Goal: Obtain resource: Download file/media

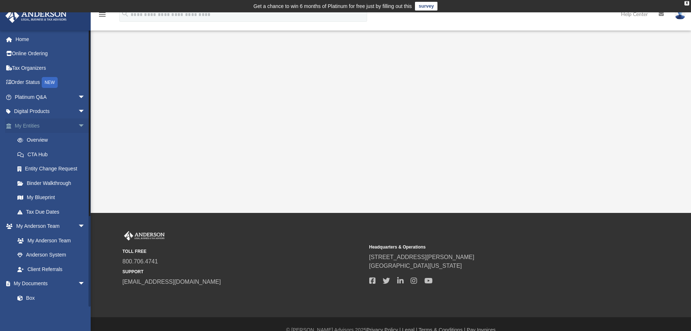
click at [23, 126] on link "My Entities arrow_drop_down" at bounding box center [50, 125] width 91 height 15
click at [78, 126] on span "arrow_drop_down" at bounding box center [85, 125] width 15 height 15
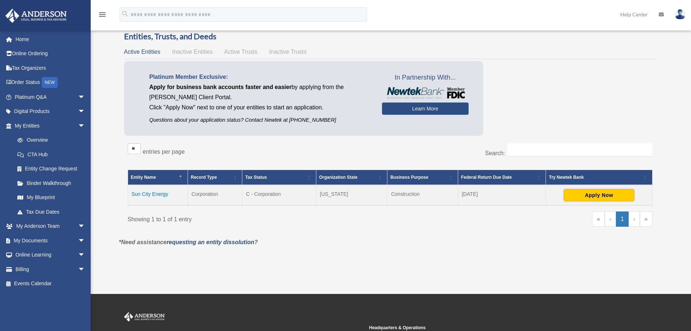
click at [154, 195] on td "Sun City Energy" at bounding box center [158, 195] width 60 height 20
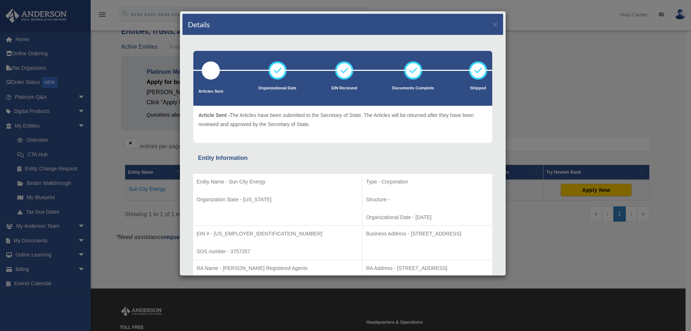
scroll to position [36, 0]
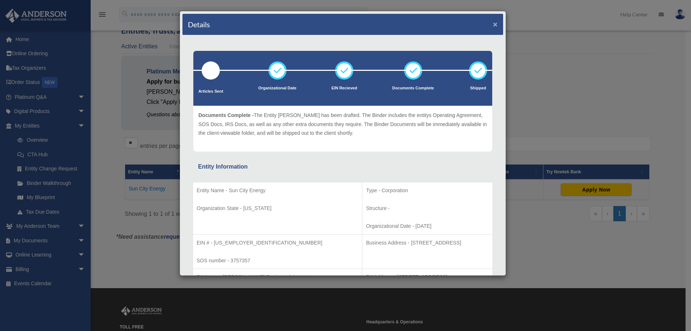
click at [493, 26] on button "×" at bounding box center [495, 24] width 5 height 8
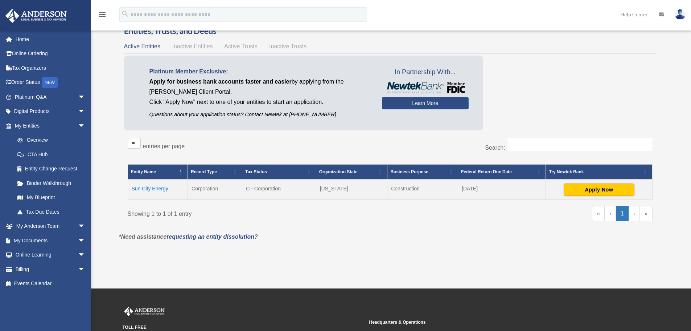
click at [154, 188] on td "Sun City Energy" at bounding box center [158, 189] width 60 height 20
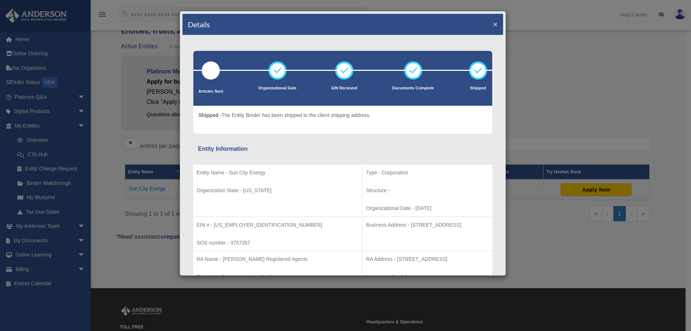
click at [493, 23] on button "×" at bounding box center [495, 24] width 5 height 8
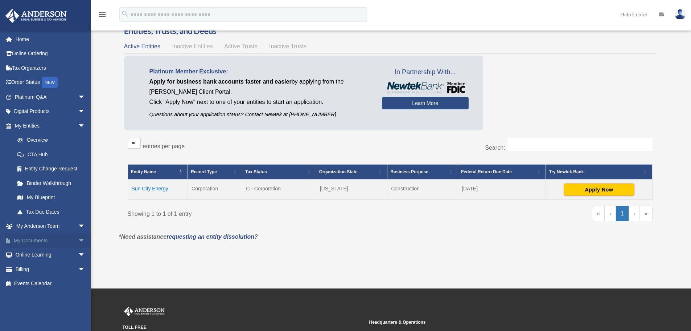
click at [62, 240] on link "My Documents arrow_drop_down" at bounding box center [50, 240] width 91 height 15
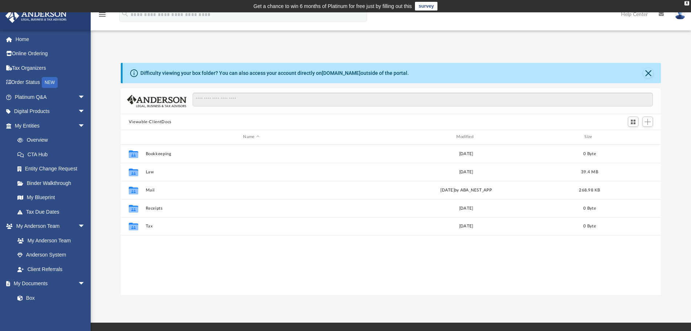
scroll to position [160, 535]
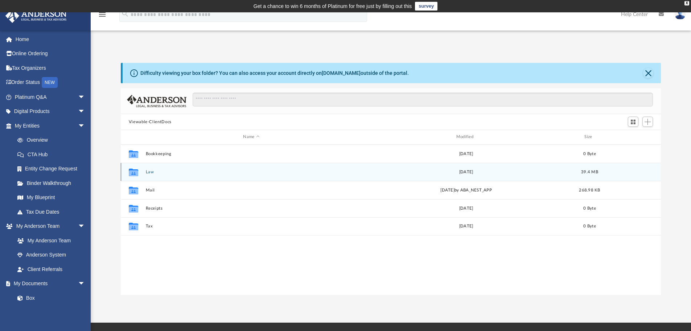
click at [161, 174] on button "Law" at bounding box center [252, 171] width 212 height 5
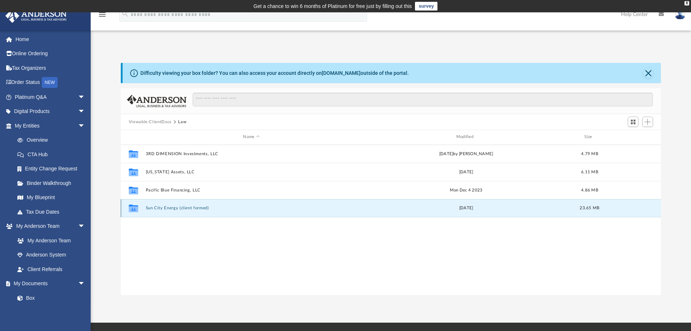
click at [206, 208] on button "Sun City Energy (client formed)" at bounding box center [252, 207] width 212 height 5
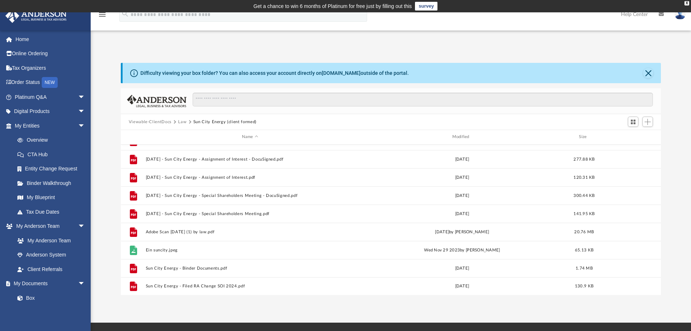
scroll to position [68, 0]
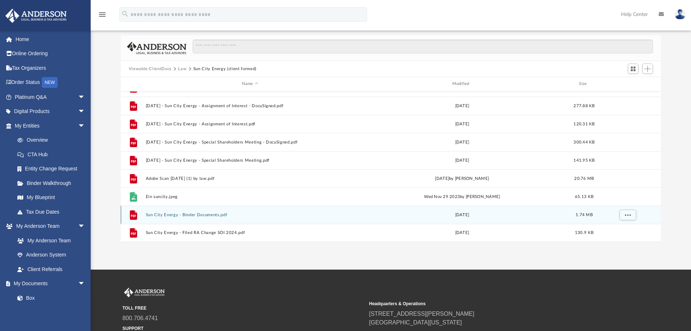
click at [190, 217] on div "File Sun City Energy - Binder Documents.pdf Thu Nov 30 2023 1.74 MB" at bounding box center [391, 214] width 541 height 18
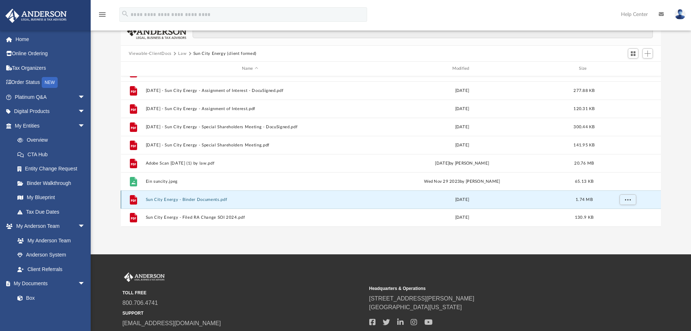
click at [199, 201] on button "Sun City Energy - Binder Documents.pdf" at bounding box center [250, 199] width 209 height 5
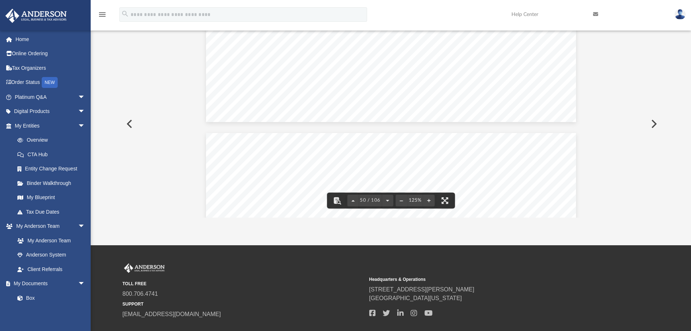
scroll to position [24403, 0]
drag, startPoint x: 661, startPoint y: 116, endPoint x: 654, endPoint y: 144, distance: 28.6
click at [654, 144] on div "3 - 4 Amended By - laws of Sun City Energy Section 3. 10 Compensation of Direct…" at bounding box center [391, 123] width 541 height 187
drag, startPoint x: 660, startPoint y: 116, endPoint x: 657, endPoint y: 139, distance: 23.7
click at [657, 139] on div "3 - 4 Amended By - laws of Sun City Energy Section 3. 10 Compensation of Direct…" at bounding box center [391, 123] width 541 height 187
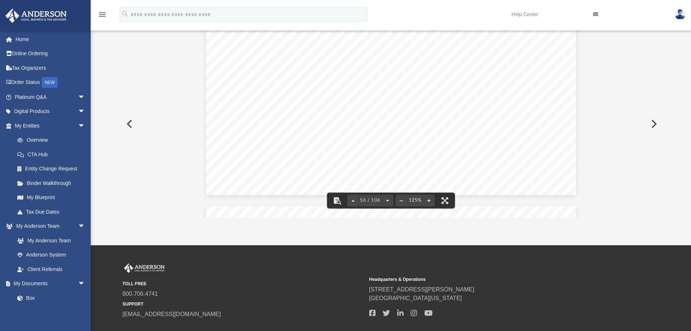
scroll to position [27270, 0]
drag, startPoint x: 661, startPoint y: 125, endPoint x: 659, endPoint y: 40, distance: 85.0
click at [659, 47] on div "5 - 2 Amended By - laws of Sun City Energy Section 5.03 Indemnification for Suc…" at bounding box center [391, 123] width 541 height 187
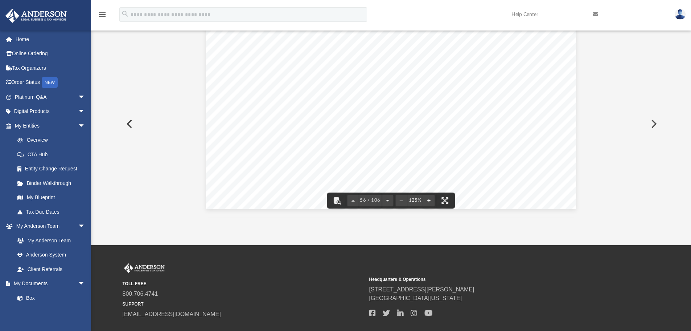
scroll to position [27255, 0]
drag, startPoint x: 658, startPoint y: 127, endPoint x: 656, endPoint y: 32, distance: 95.5
click at [656, 32] on div "5 - 2 Amended By - laws of Sun City Energy Section 5.03 Indemnification for Suc…" at bounding box center [391, 123] width 541 height 187
